Goal: Transaction & Acquisition: Purchase product/service

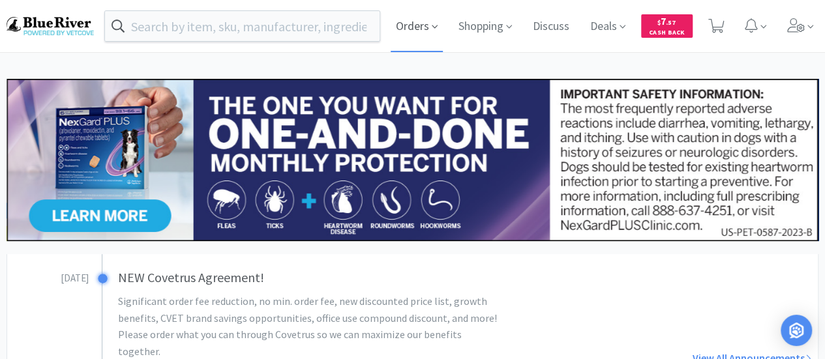
click at [428, 29] on span "Orders" at bounding box center [416, 26] width 52 height 52
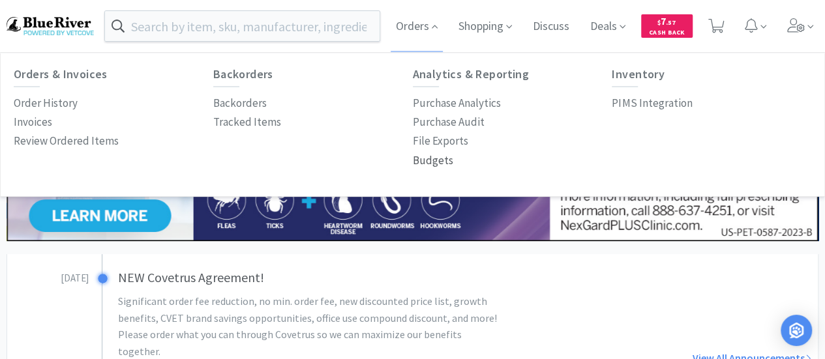
click at [435, 158] on p "Budgets" at bounding box center [433, 161] width 40 height 18
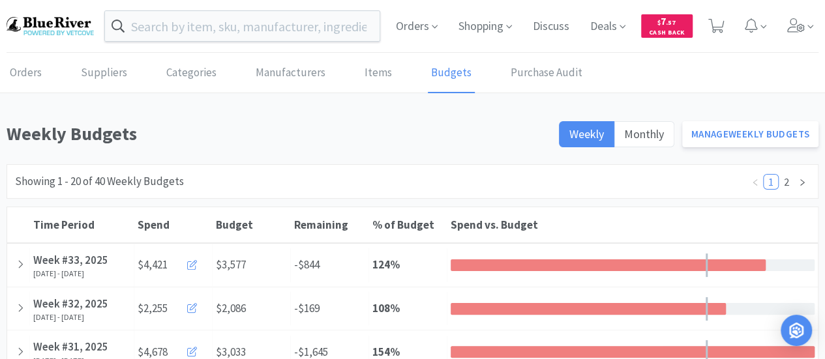
click at [744, 147] on div "Weekly Monthly Manage Weekly Budgets" at bounding box center [685, 137] width 268 height 37
click at [748, 138] on link "Manage Weekly Budgets" at bounding box center [750, 134] width 137 height 26
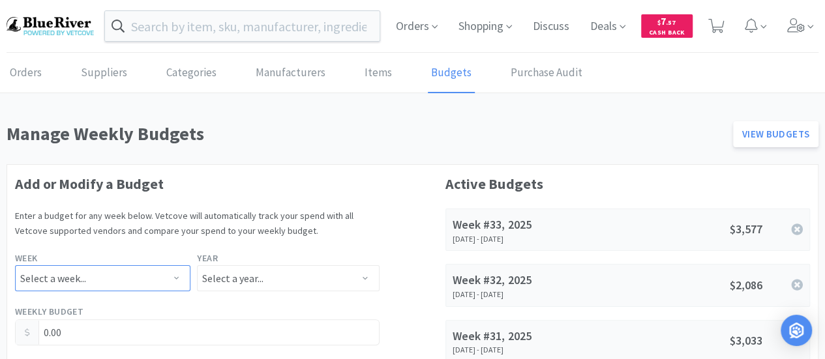
click at [132, 273] on select "Select a week... Week 1 ([DATE] - [DATE]) Week 2 ([DATE] - [DATE]) Week 3 ([DAT…" at bounding box center [102, 278] width 175 height 26
select select "33"
click at [15, 265] on select "Select a week... Week 1 ([DATE] - [DATE]) Week 2 ([DATE] - [DATE]) Week 3 ([DAT…" at bounding box center [102, 278] width 175 height 26
click at [227, 276] on select "Select a year... 2023 2024 2025 2026 2027 2028 2029 2030 2031 2032 2033 2034" at bounding box center [288, 278] width 182 height 26
select select "2025"
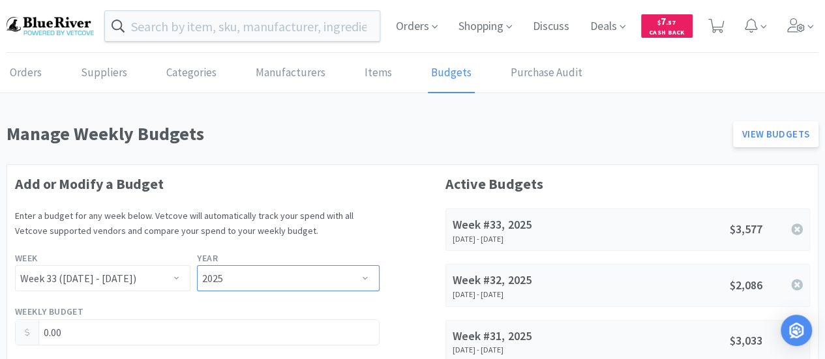
click at [197, 265] on select "Select a year... 2023 2024 2025 2026 2027 2028 2029 2030 2031 2032 2033 2034" at bounding box center [288, 278] width 182 height 26
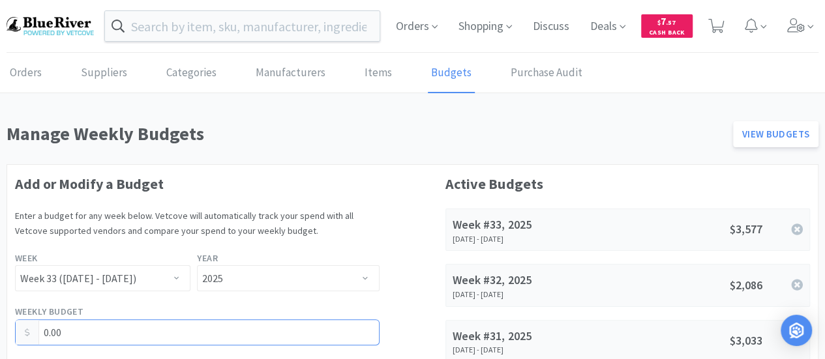
drag, startPoint x: 115, startPoint y: 333, endPoint x: 0, endPoint y: 319, distance: 116.2
type input "3,488.00"
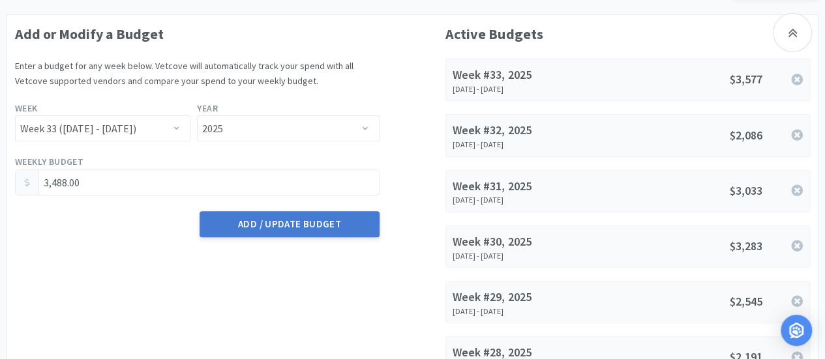
click at [286, 224] on button "Add / Update Budget" at bounding box center [288, 224] width 179 height 26
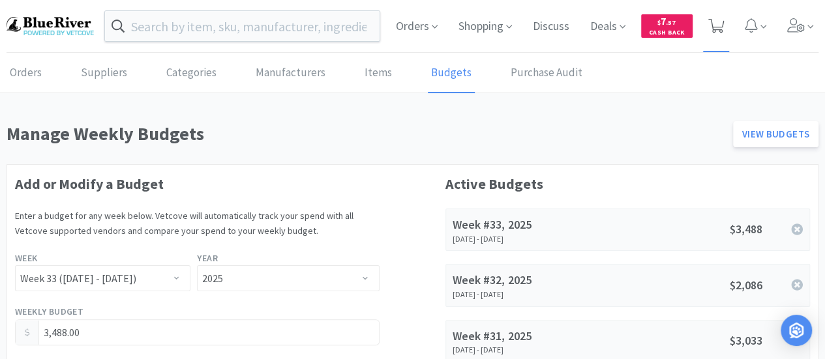
click at [721, 20] on icon at bounding box center [716, 26] width 16 height 14
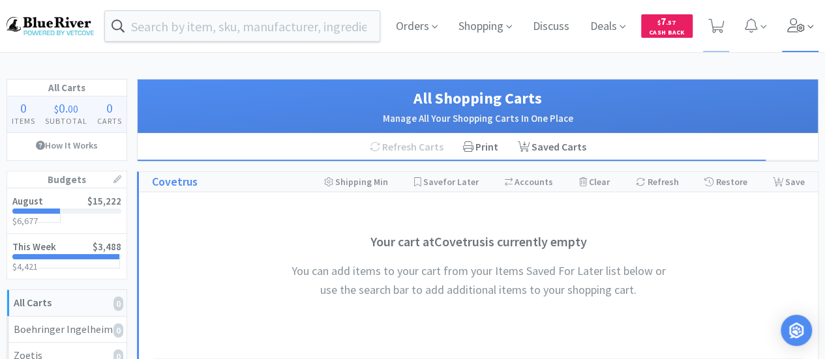
click at [799, 31] on icon at bounding box center [796, 25] width 18 height 14
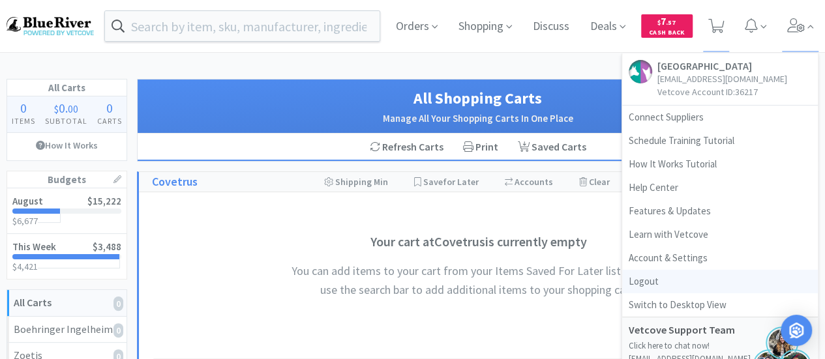
click at [652, 285] on link "Logout" at bounding box center [720, 281] width 196 height 23
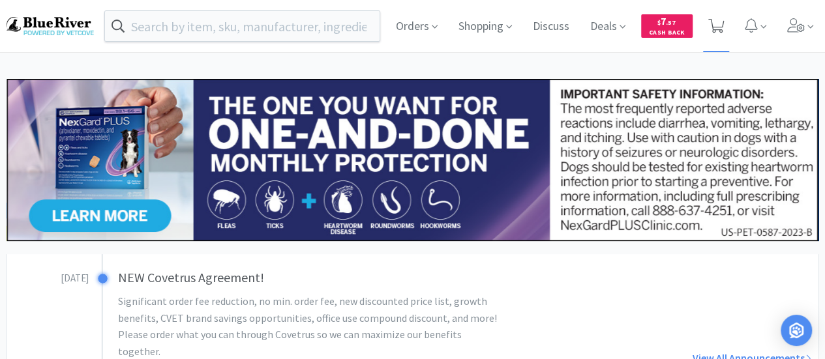
click at [718, 24] on icon at bounding box center [716, 26] width 16 height 14
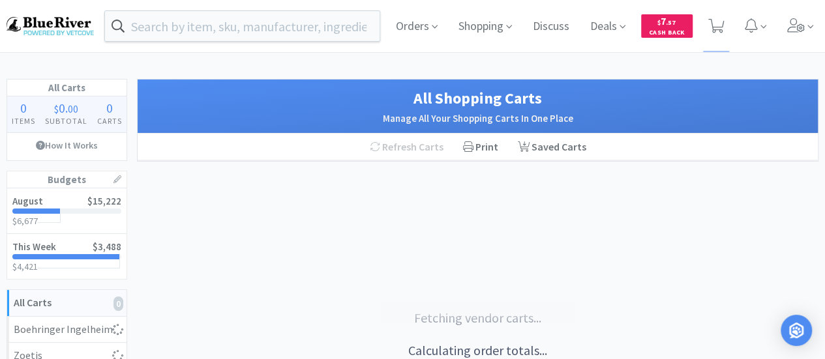
select select "3"
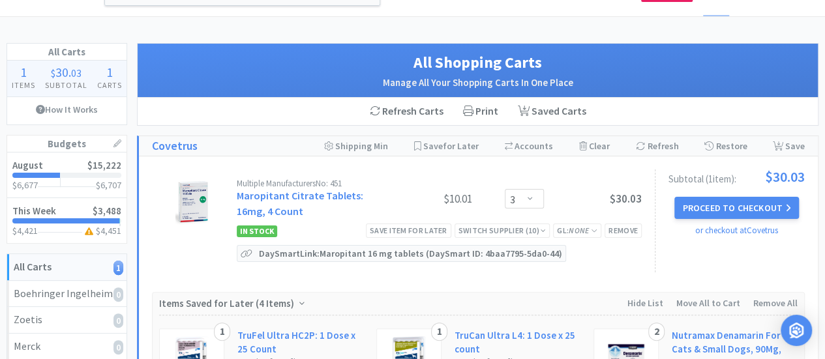
scroll to position [35, 0]
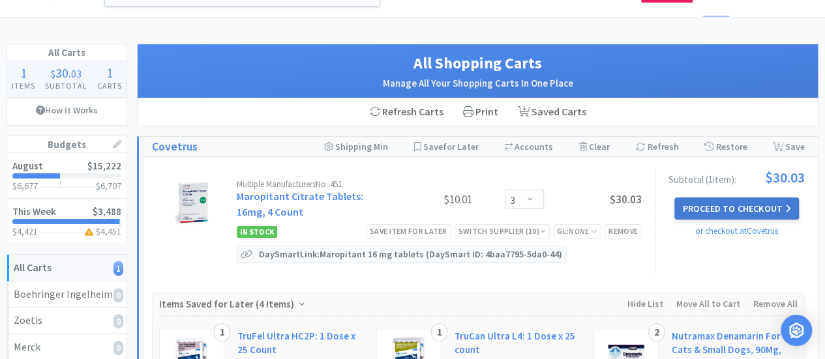
click at [742, 207] on button "Proceed to Checkout" at bounding box center [736, 209] width 124 height 22
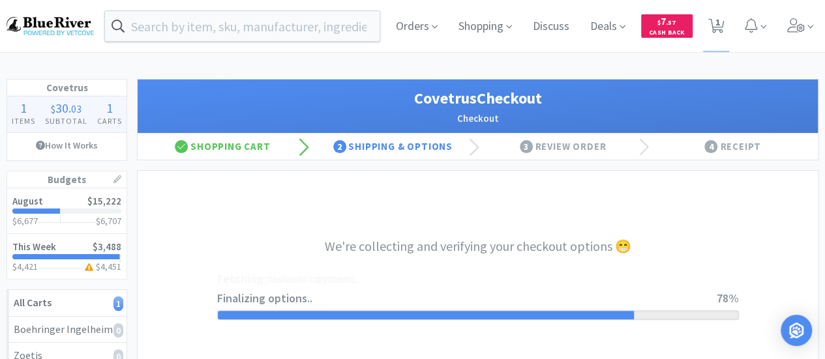
select select "ACCOUNT"
select select "cvt-standard-net"
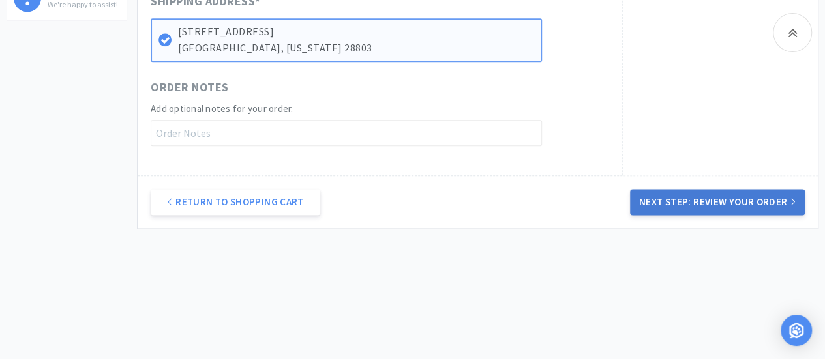
click at [745, 205] on button "Next Step: Review Your Order" at bounding box center [717, 202] width 175 height 26
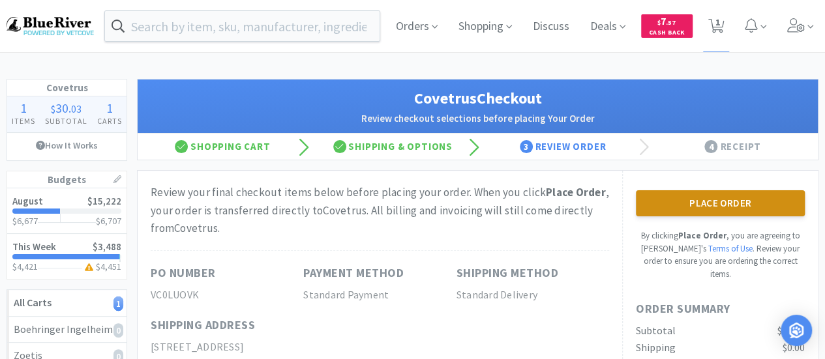
click at [712, 201] on button "Place Order" at bounding box center [720, 203] width 169 height 26
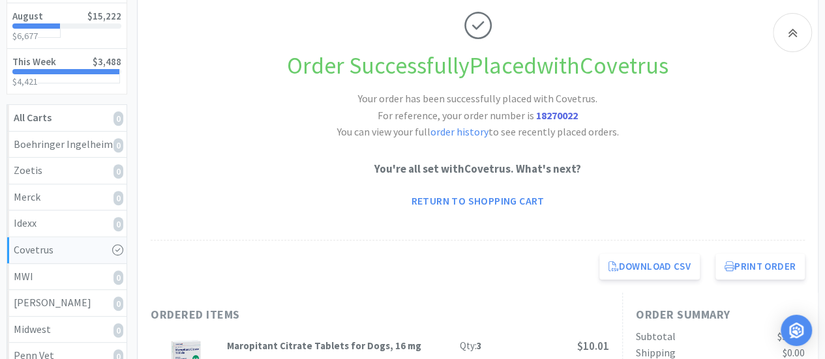
scroll to position [186, 0]
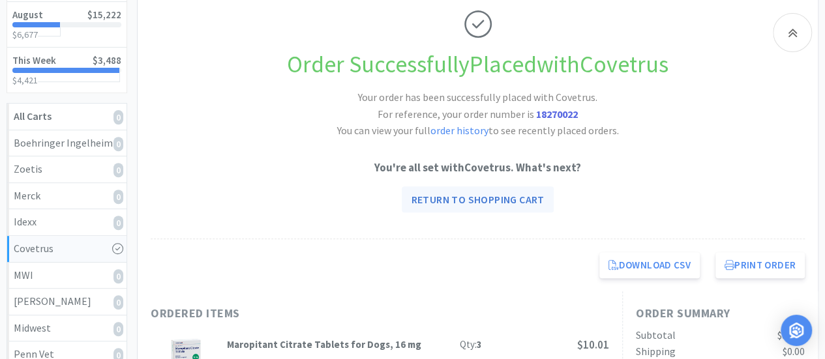
click at [503, 197] on link "Return to Shopping Cart" at bounding box center [477, 199] width 151 height 26
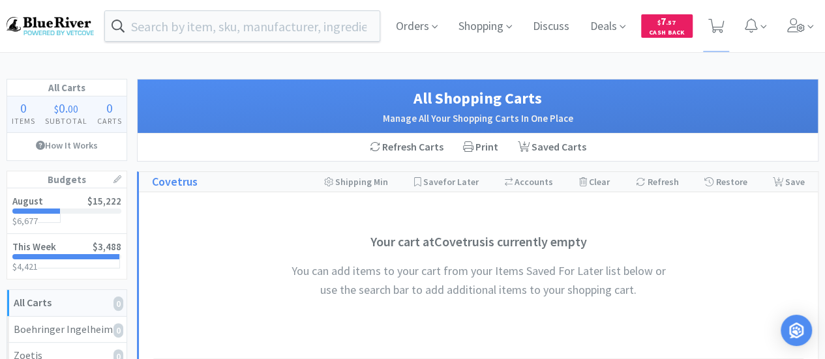
click at [56, 25] on img at bounding box center [50, 26] width 87 height 18
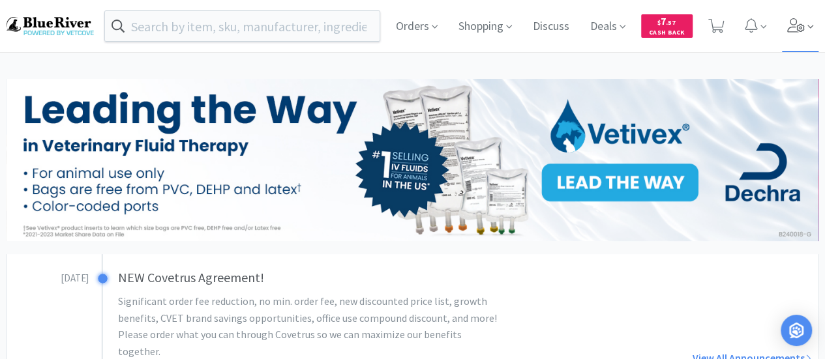
click at [795, 29] on icon at bounding box center [796, 25] width 18 height 14
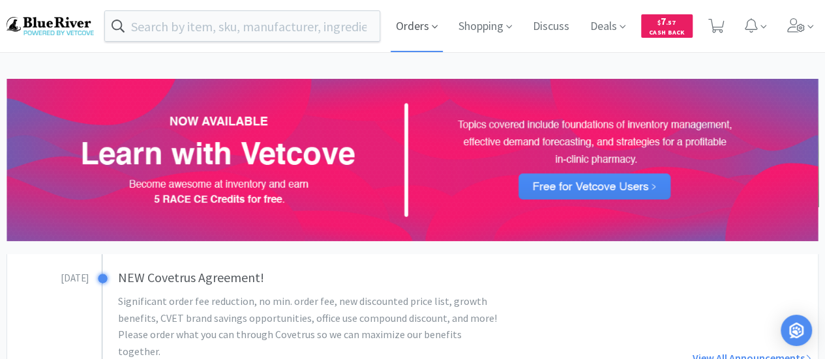
click at [428, 33] on span "Orders" at bounding box center [416, 26] width 52 height 52
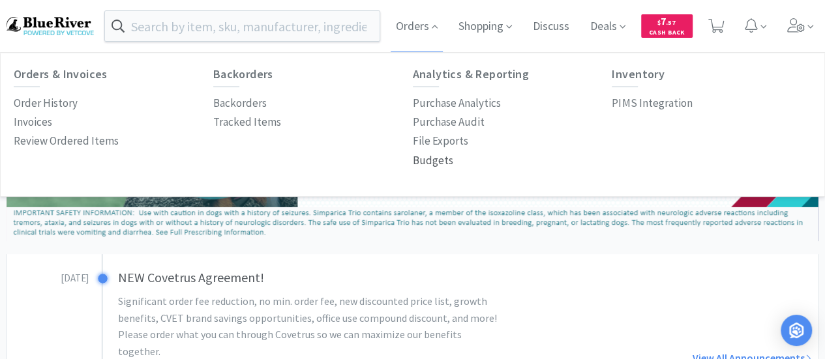
click at [442, 157] on p "Budgets" at bounding box center [433, 161] width 40 height 18
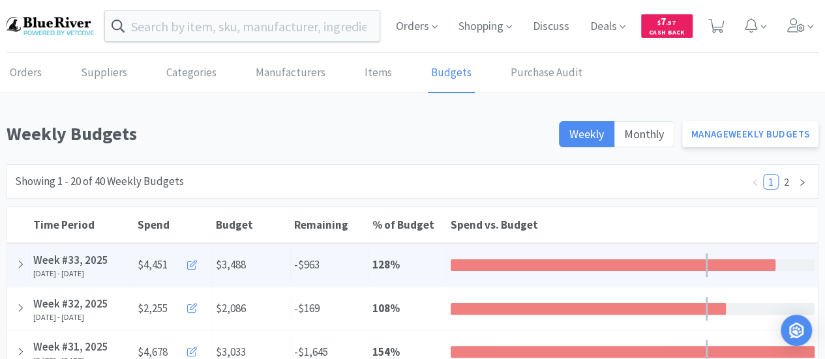
click at [192, 263] on icon at bounding box center [192, 265] width 10 height 10
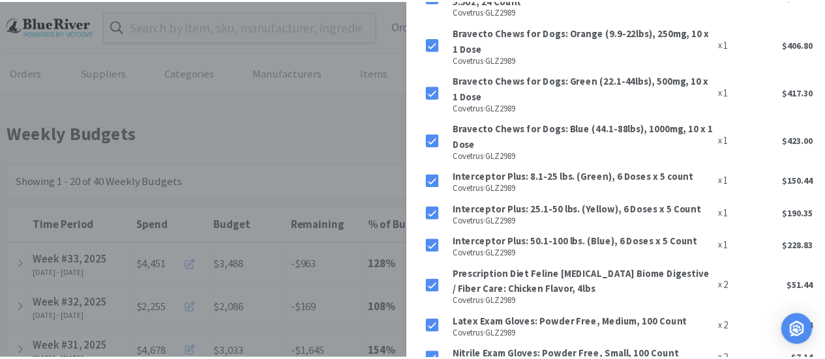
scroll to position [437, 0]
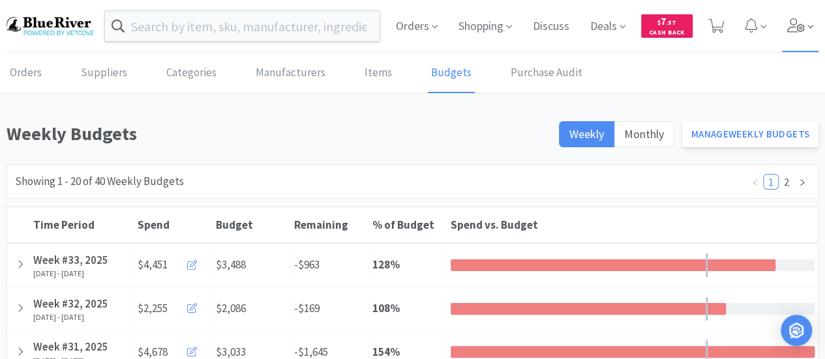
click at [796, 32] on icon at bounding box center [796, 25] width 18 height 14
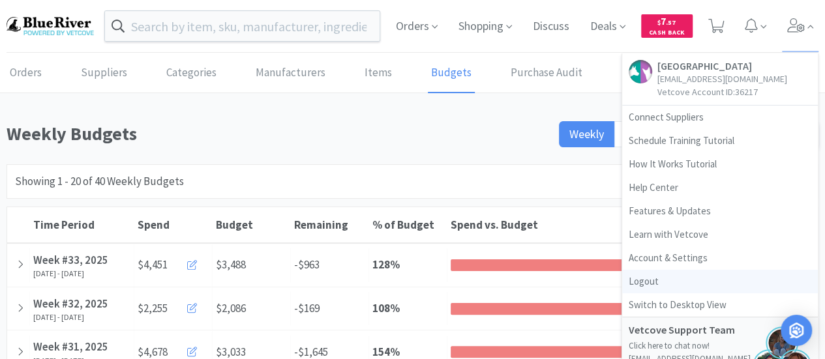
click at [639, 282] on link "Logout" at bounding box center [720, 281] width 196 height 23
